Goal: Find specific page/section: Find specific page/section

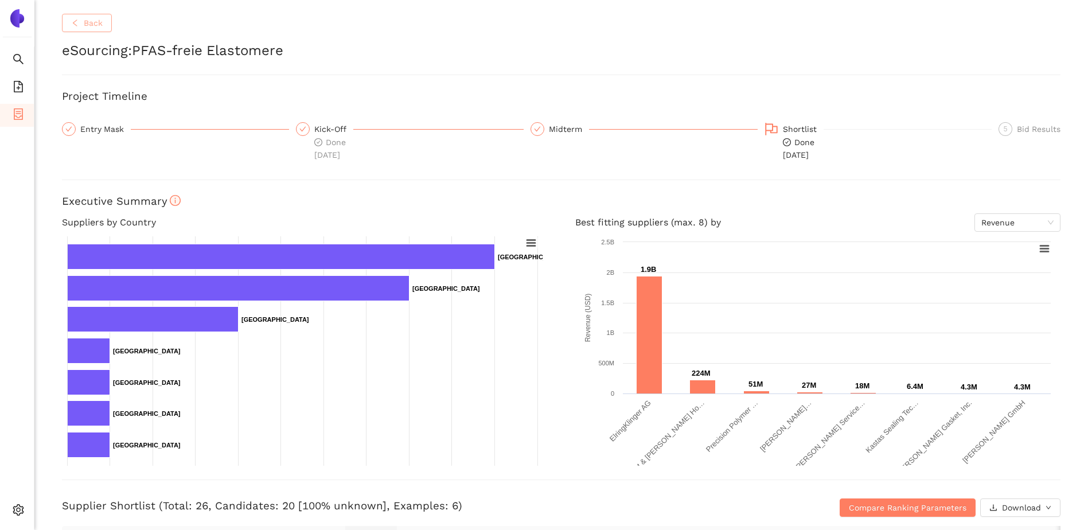
click at [83, 21] on button "Back" at bounding box center [87, 23] width 50 height 18
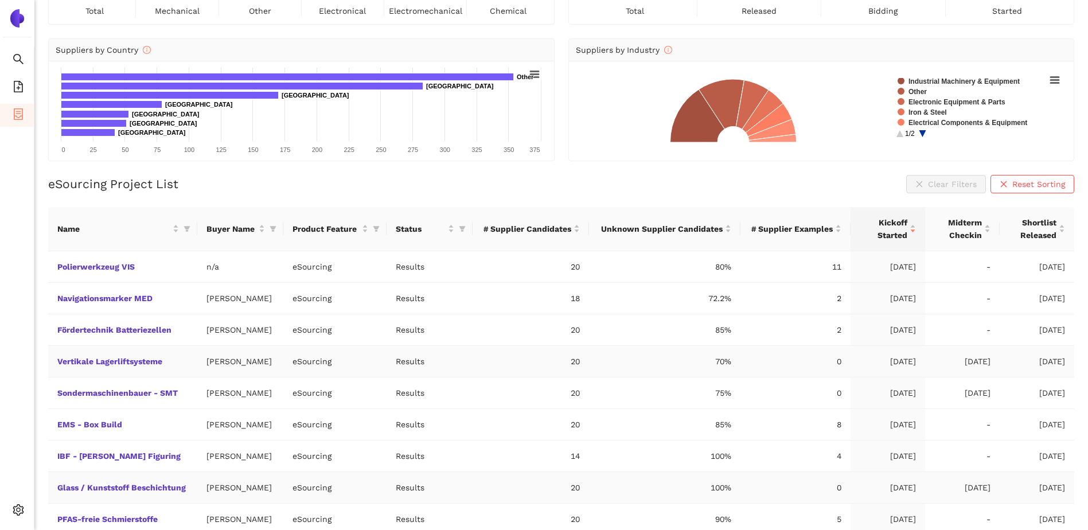
scroll to position [161, 0]
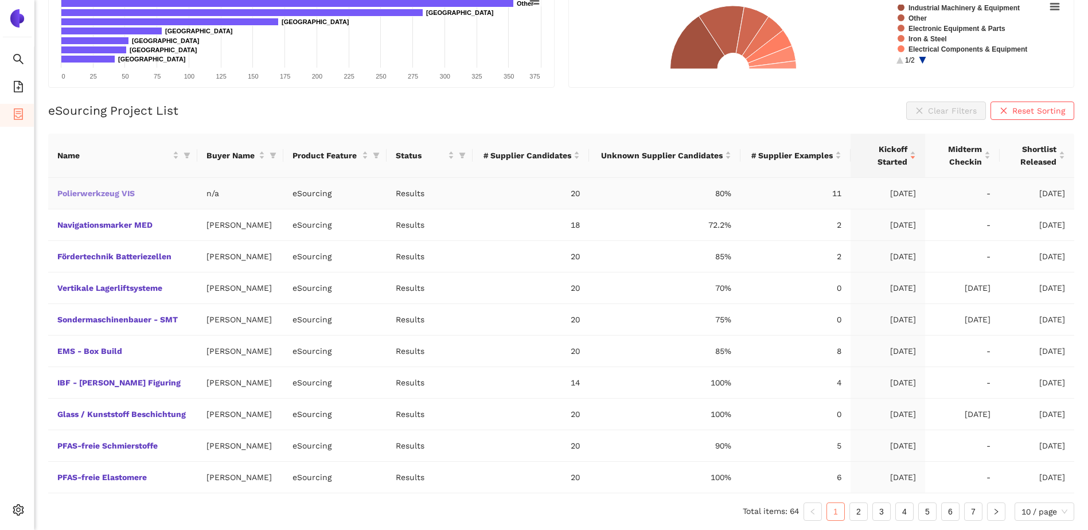
click at [0, 0] on link "Polierwerkzeug VIS" at bounding box center [0, 0] width 0 height 0
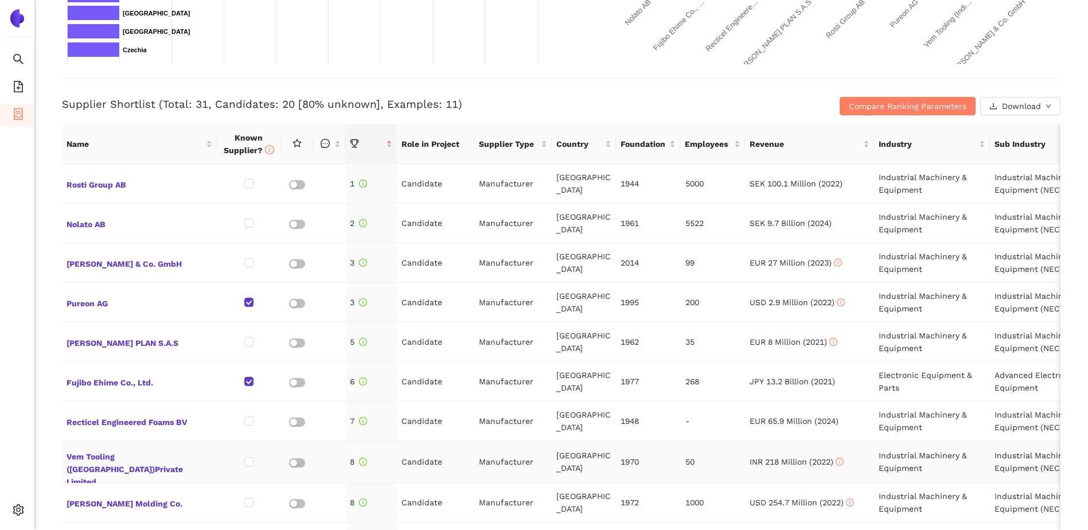
scroll to position [229, 0]
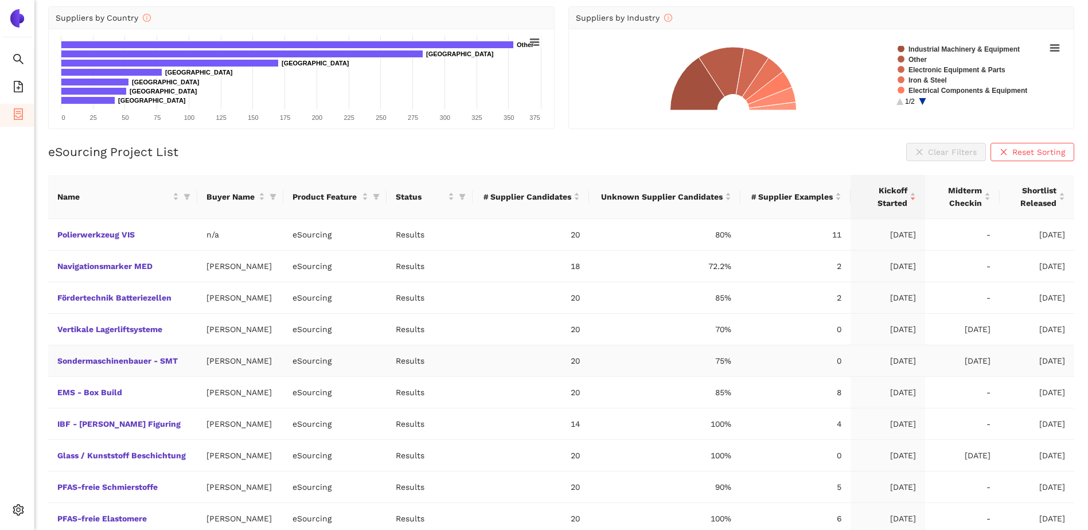
scroll to position [161, 0]
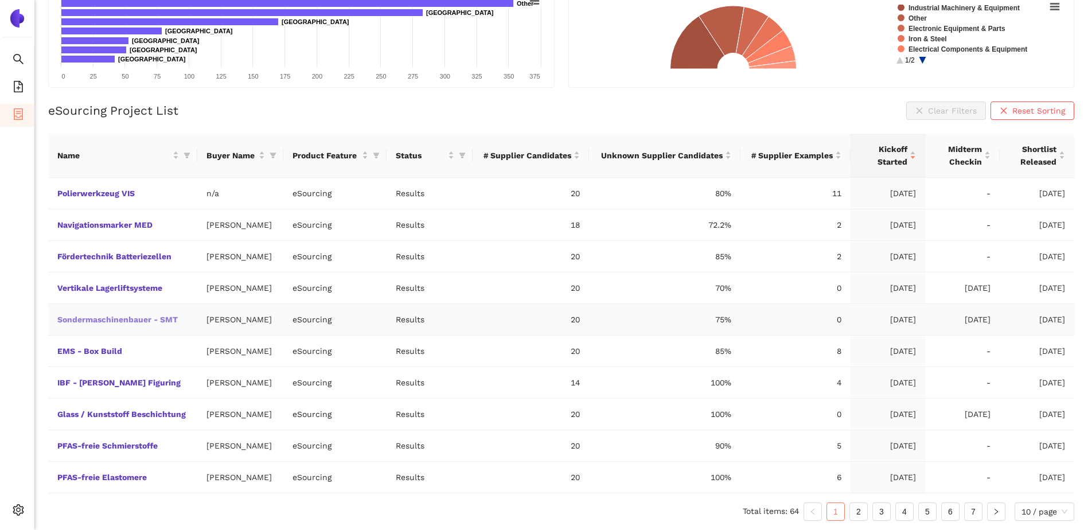
click at [0, 0] on link "Sondermaschinenbauer - SMT" at bounding box center [0, 0] width 0 height 0
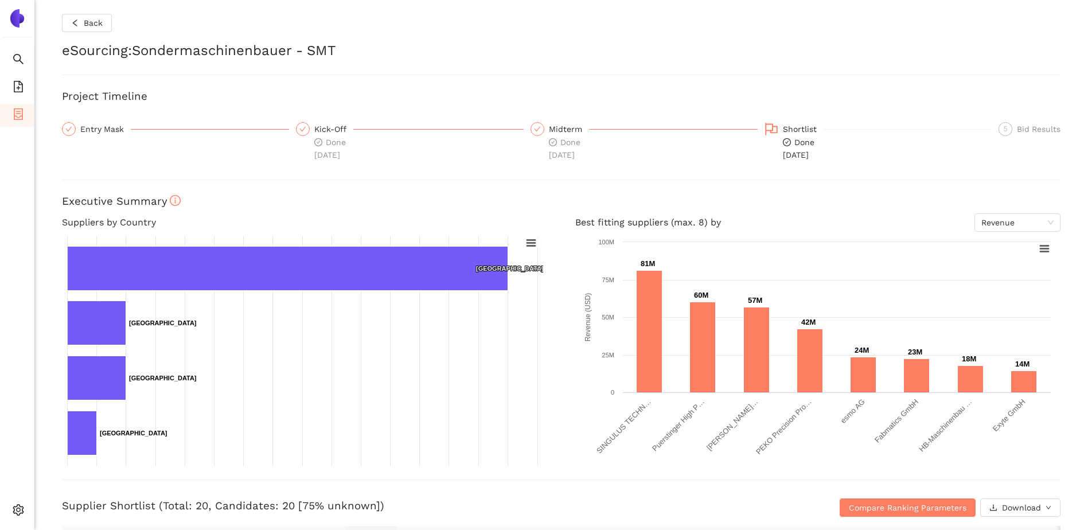
click at [755, 37] on div "Back eSourcing : Sondermaschinenbauer - SMT Project Timeline Entry Mask Kick-Of…" at bounding box center [560, 265] width 1053 height 530
